Goal: Task Accomplishment & Management: Manage account settings

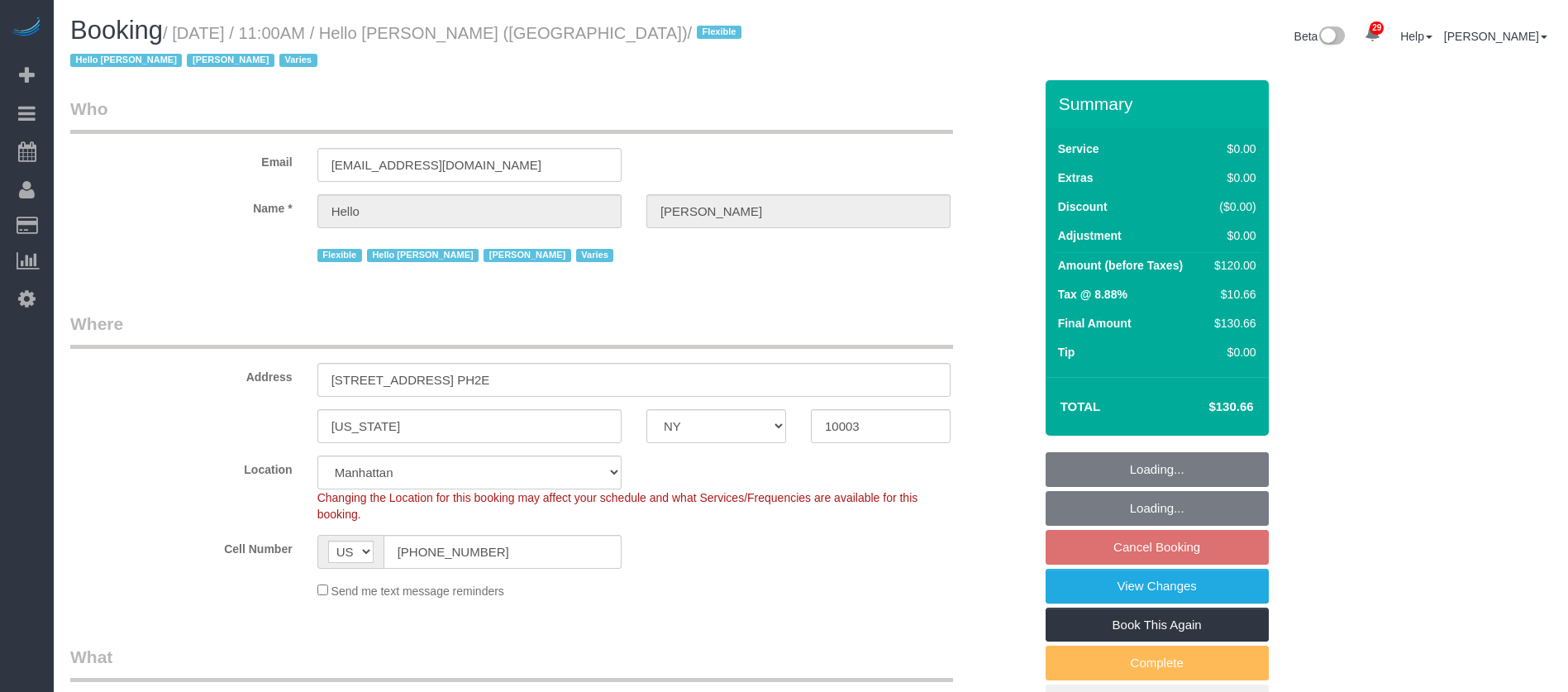
select select "NY"
select select "1"
select select "spot61"
select select "number:89"
select select "number:90"
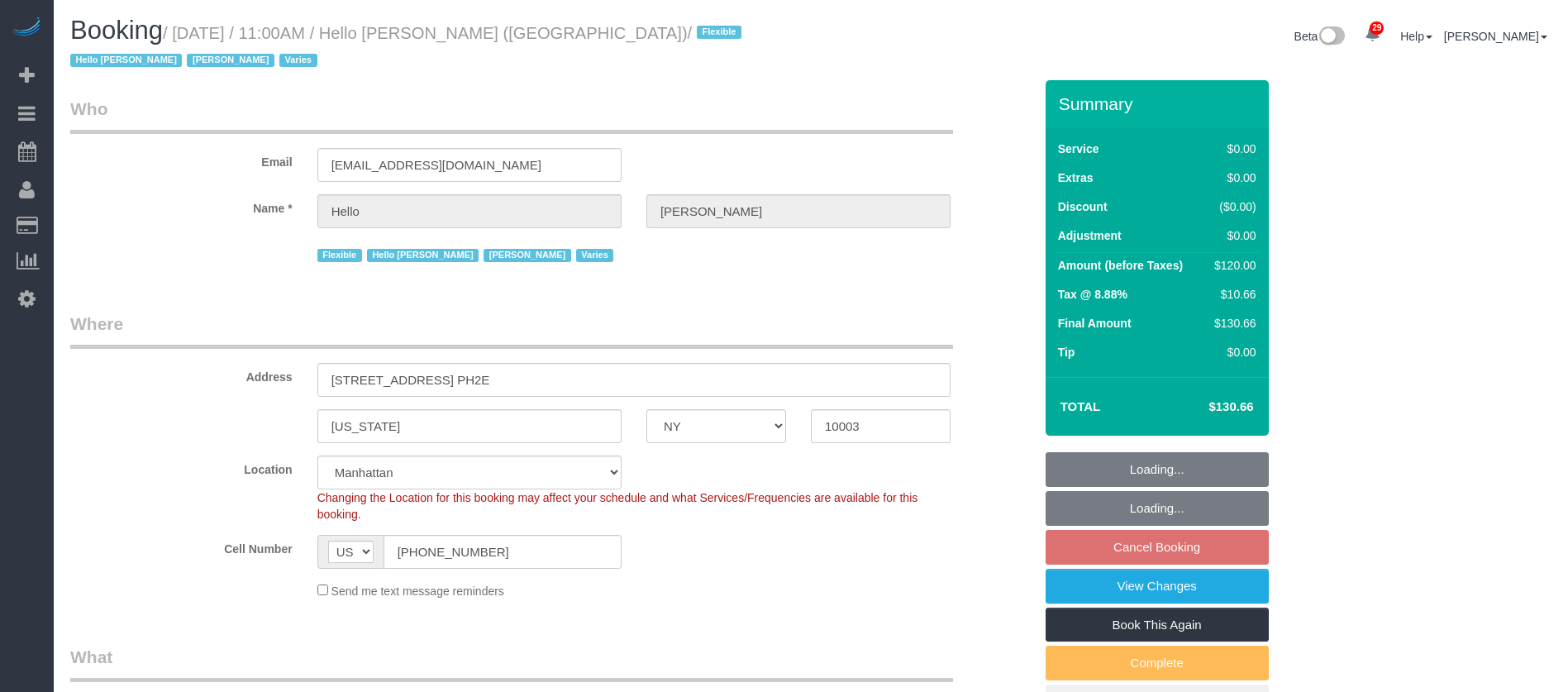
select select "number:15"
select select "number:6"
select select "number:21"
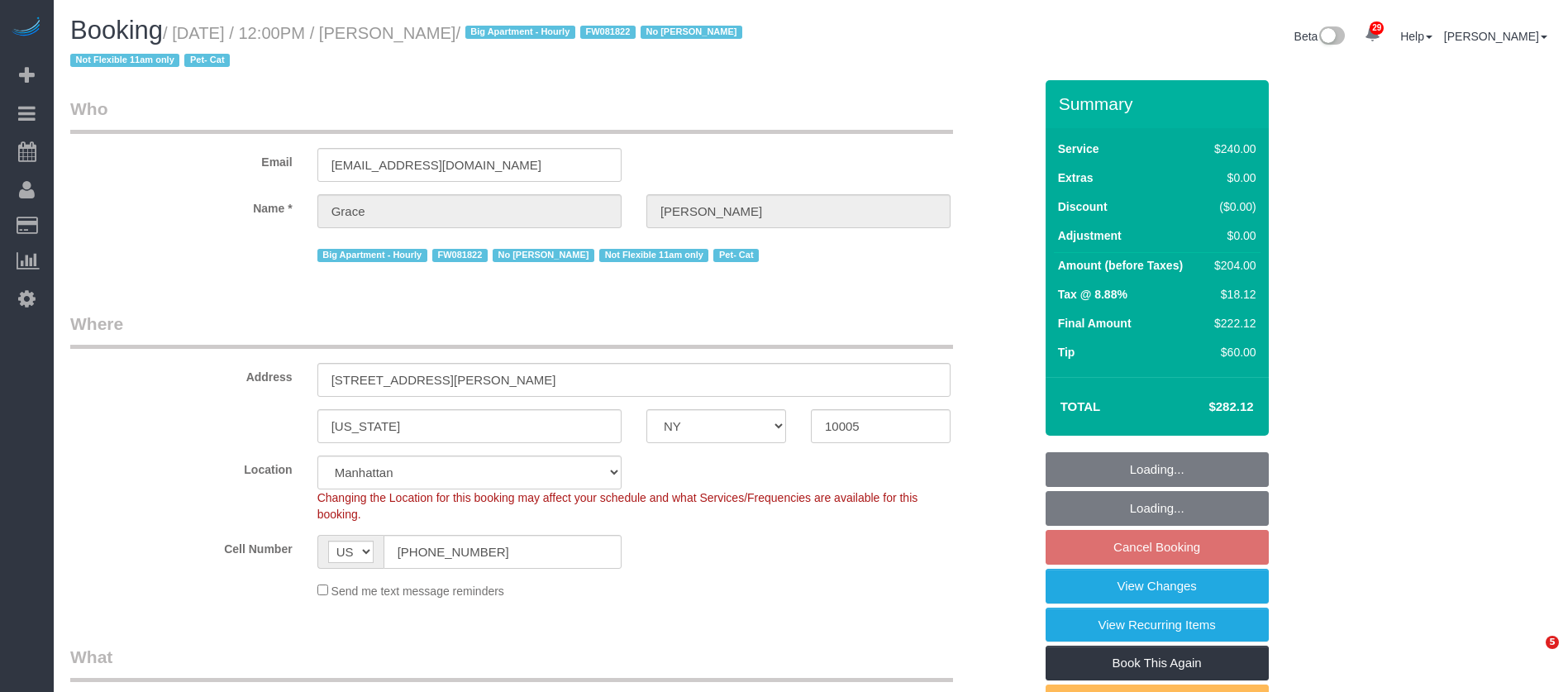
select select "NY"
select select "180"
select select "number:89"
select select "number:90"
select select "number:14"
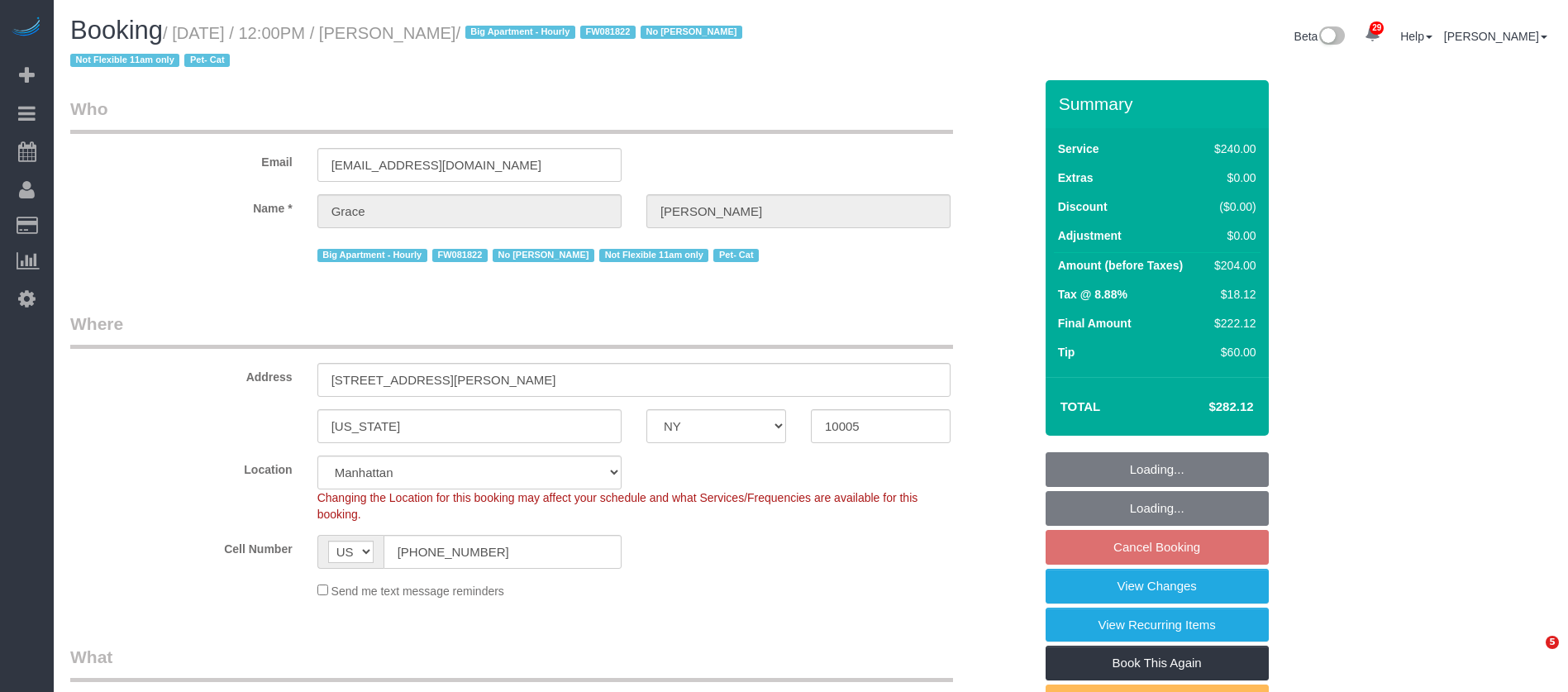
select select "number:5"
select select "spot5"
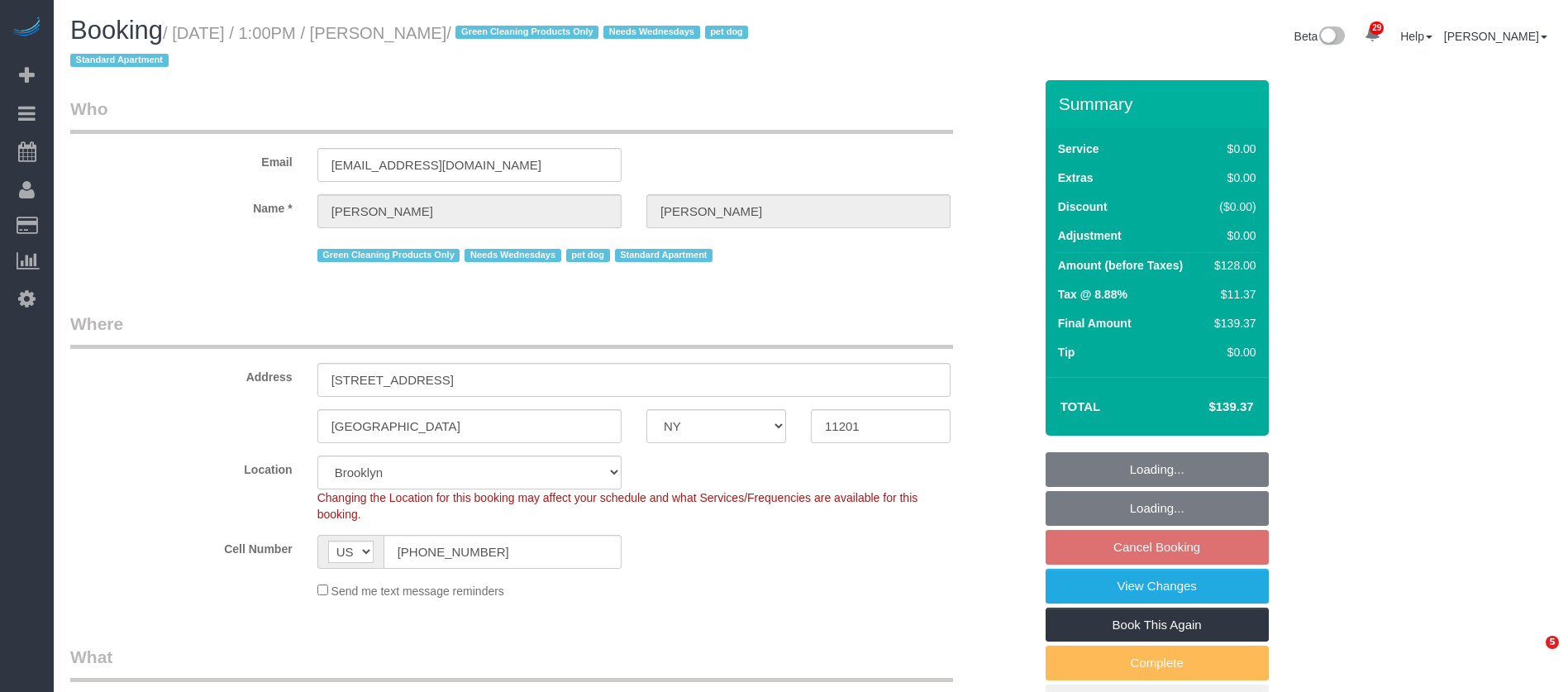
select select "NY"
select select "1"
select select "spot6"
select select "number:57"
select select "number:74"
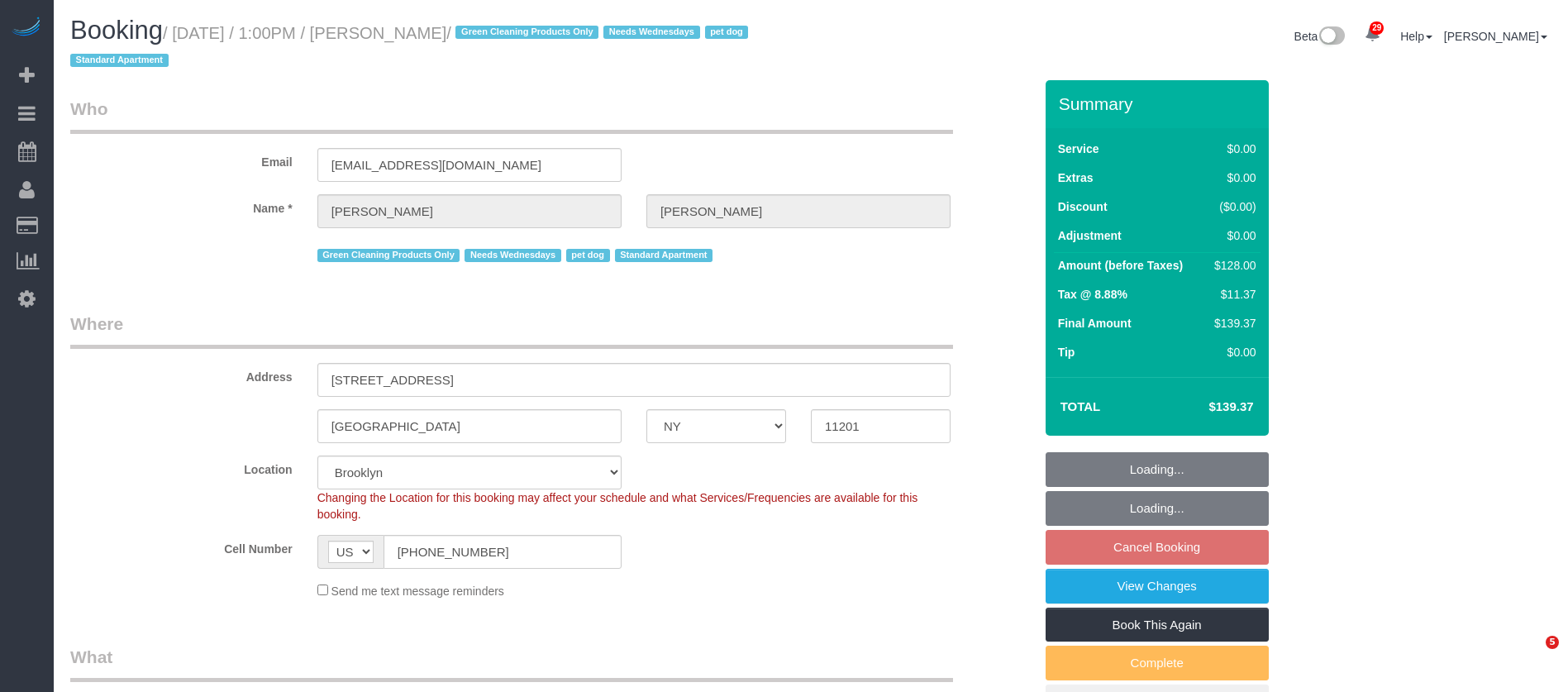
select select "number:13"
select select "number:7"
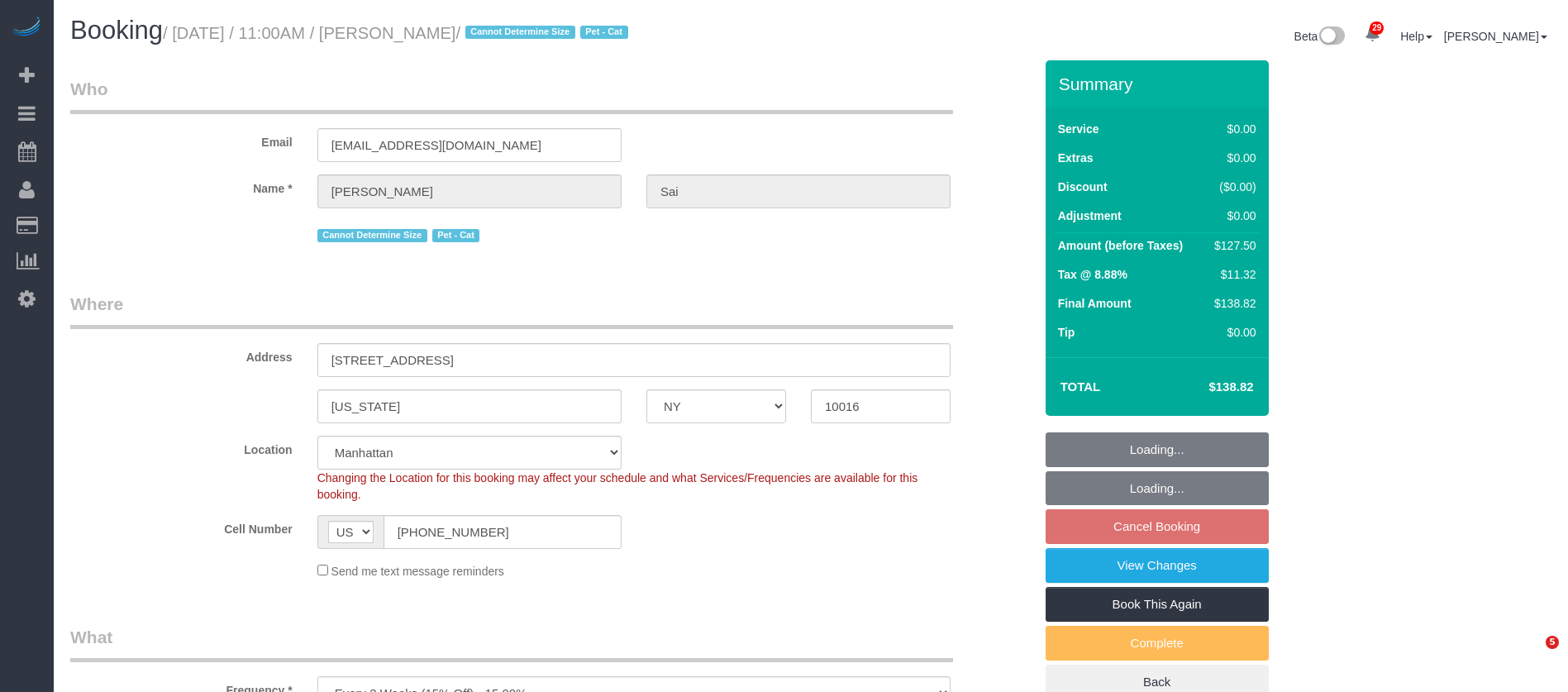
select select "NY"
select select "spot4"
select select "number:56"
select select "number:73"
select select "number:14"
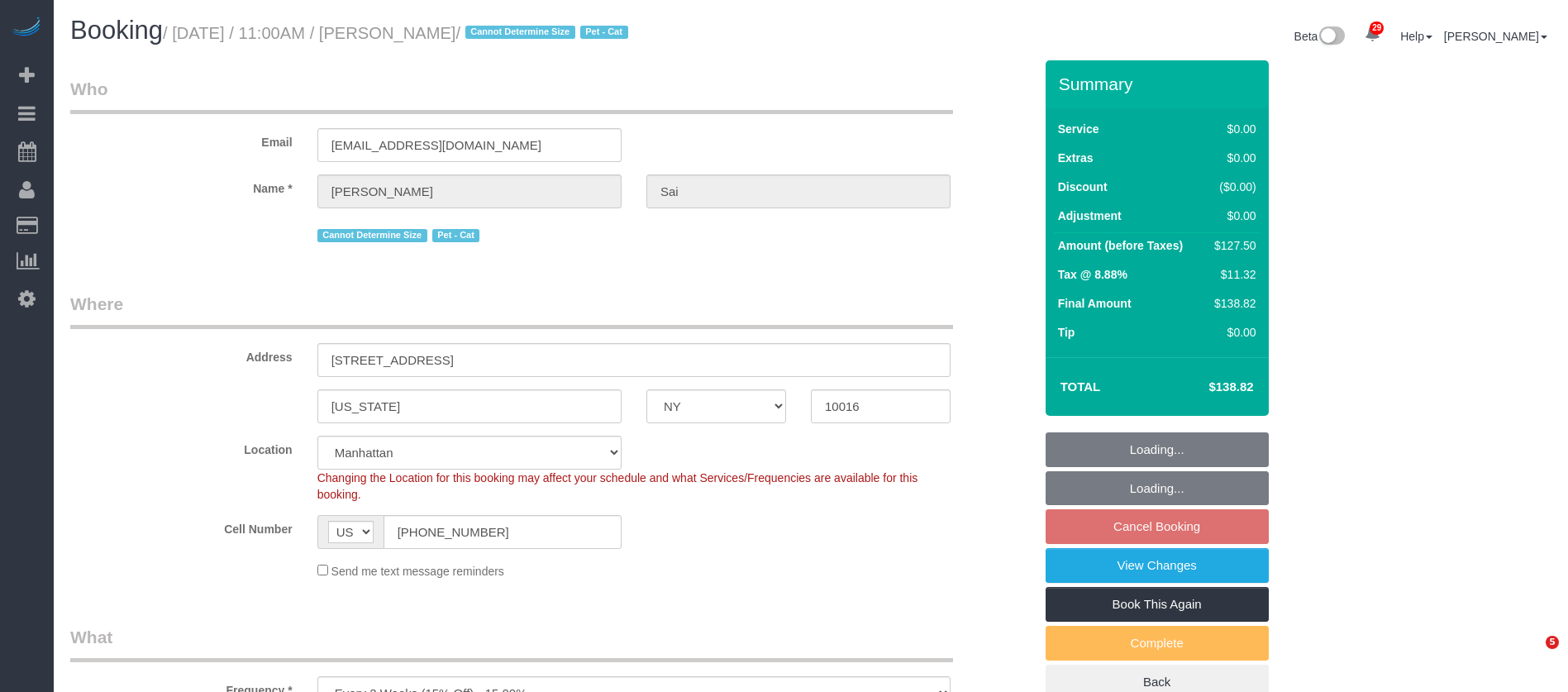
select select "number:5"
